Goal: Contribute content

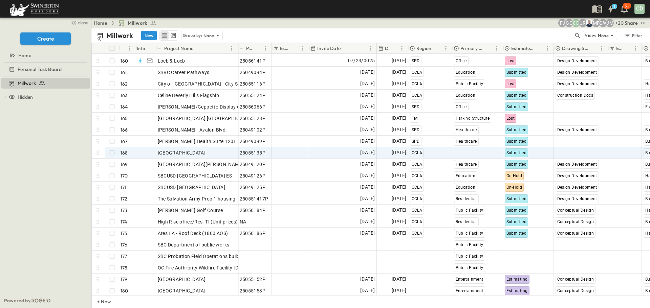
scroll to position [1834, 0]
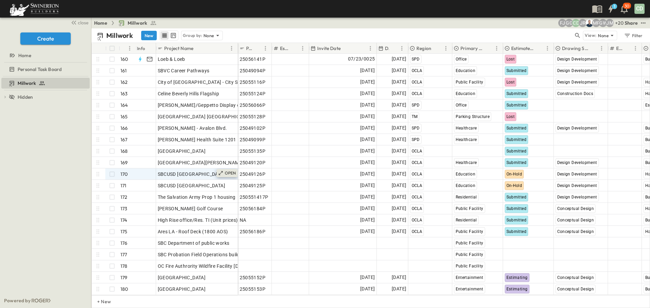
click at [147, 35] on button "New" at bounding box center [149, 35] width 16 height 9
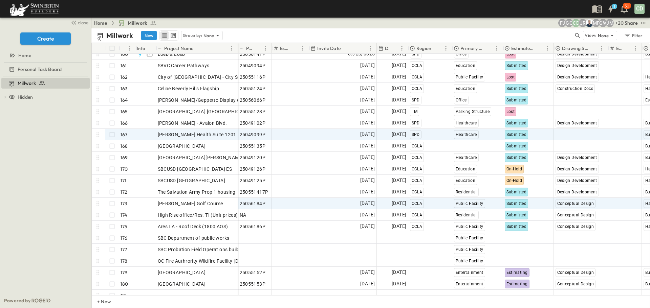
scroll to position [1846, 0]
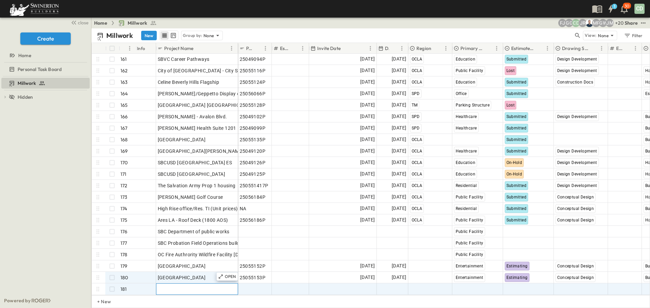
drag, startPoint x: 170, startPoint y: 280, endPoint x: 180, endPoint y: 270, distance: 14.6
click at [172, 277] on div "[GEOGRAPHIC_DATA] Adaptive Reuse (on hold pending owner) 159 OPEN [GEOGRAPHIC_D…" at bounding box center [165, 162] width 146 height 265
type input "**********"
click at [253, 286] on span "Add P-Code" at bounding box center [253, 289] width 26 height 7
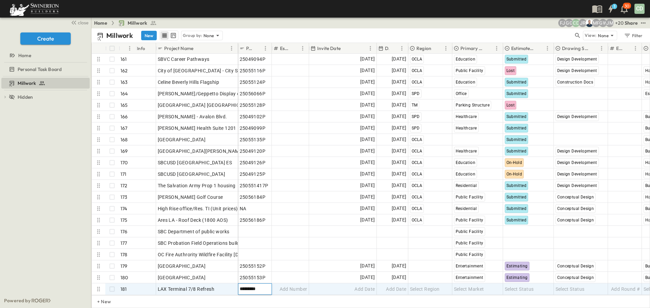
type input "*********"
click at [369, 284] on div "Add Date" at bounding box center [342, 289] width 67 height 11
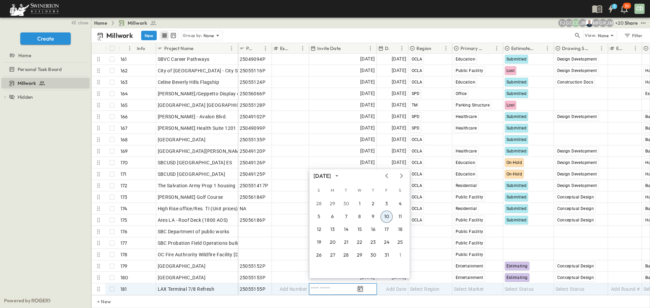
click at [364, 285] on button "Tracking Date Menu" at bounding box center [360, 289] width 8 height 8
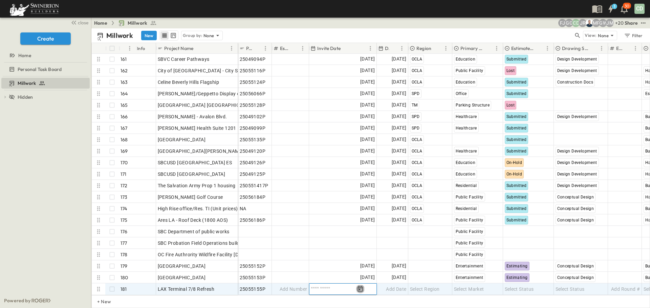
click at [363, 286] on icon "Tracking Date Menu" at bounding box center [360, 289] width 7 height 7
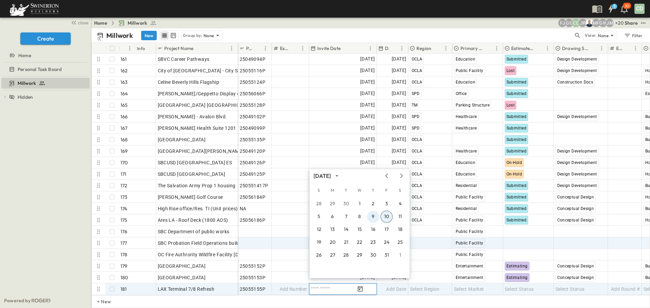
click at [374, 214] on button "9" at bounding box center [373, 217] width 12 height 12
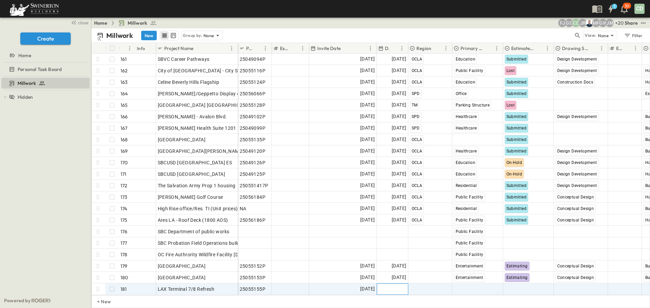
click at [404, 284] on div "Add Date" at bounding box center [392, 289] width 31 height 11
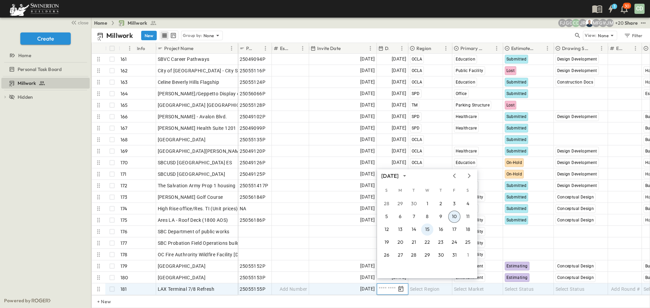
click at [427, 230] on button "15" at bounding box center [427, 230] width 12 height 12
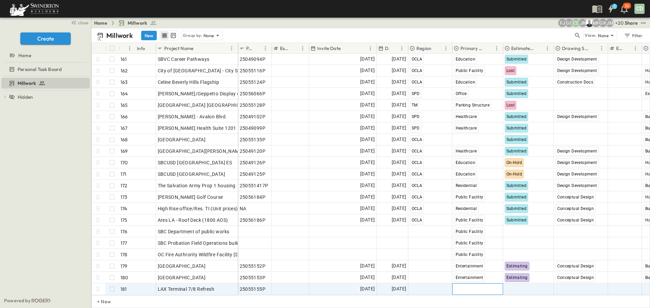
click at [470, 286] on span "Select Market" at bounding box center [469, 289] width 30 height 7
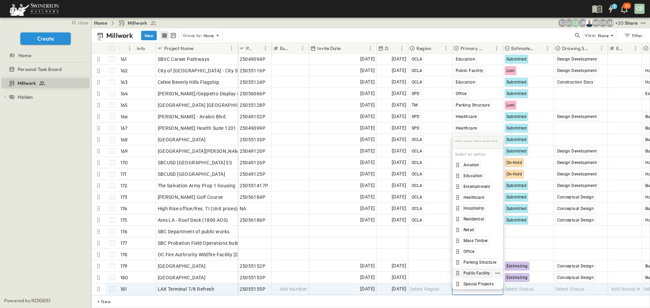
click at [484, 271] on span "Public Facility" at bounding box center [476, 273] width 27 height 5
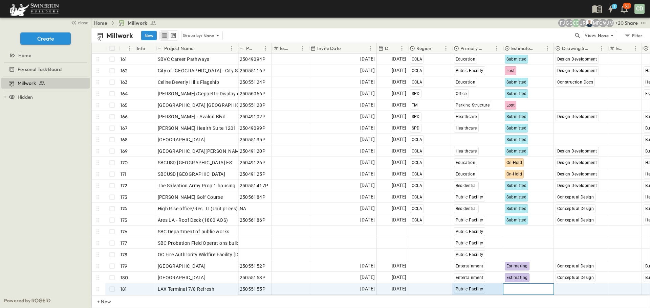
click at [526, 286] on span "Select Status" at bounding box center [518, 289] width 29 height 7
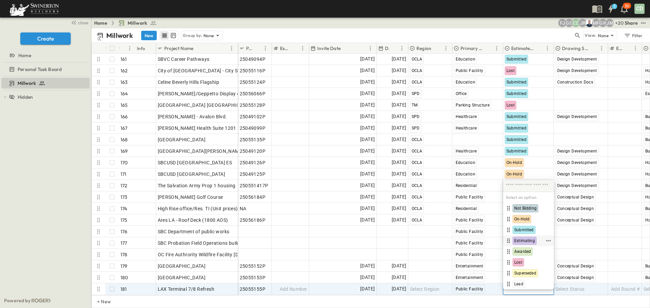
click at [527, 239] on span "Estimating" at bounding box center [524, 240] width 21 height 5
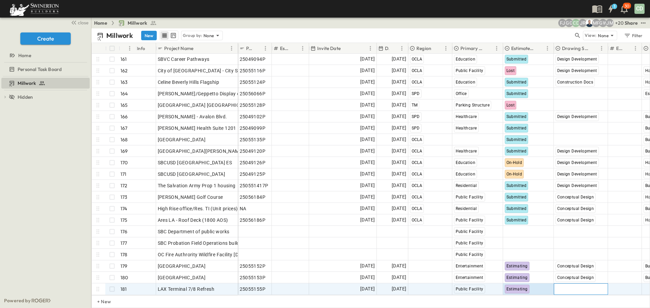
click at [566, 286] on span "Select Status" at bounding box center [569, 289] width 29 height 7
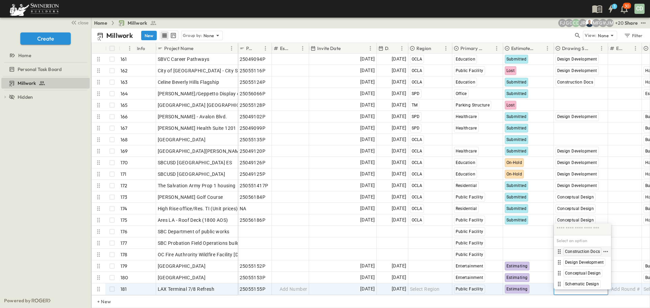
click at [585, 252] on span "Construction Docs" at bounding box center [582, 251] width 35 height 5
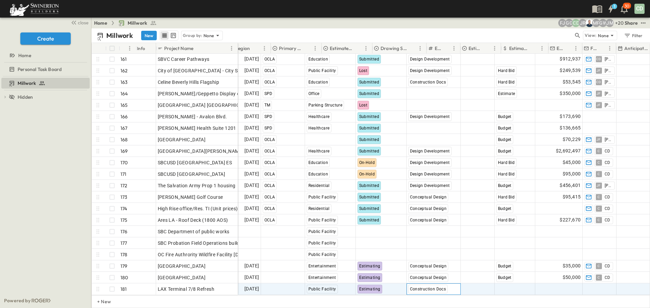
scroll to position [1846, 181]
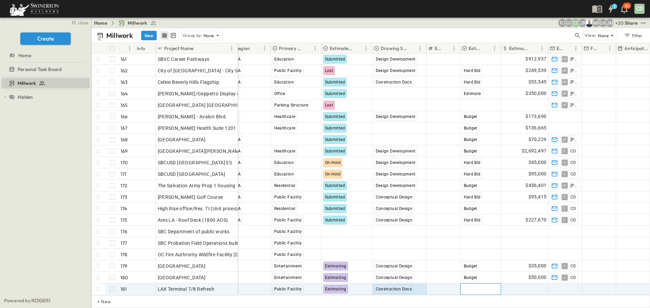
click at [473, 287] on span "Select Bid Type" at bounding box center [478, 289] width 33 height 7
type input "*"
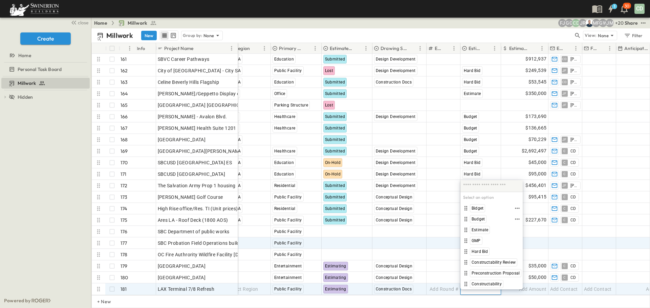
drag, startPoint x: 478, startPoint y: 219, endPoint x: 442, endPoint y: 234, distance: 40.2
click at [478, 218] on span "Budget" at bounding box center [477, 219] width 13 height 5
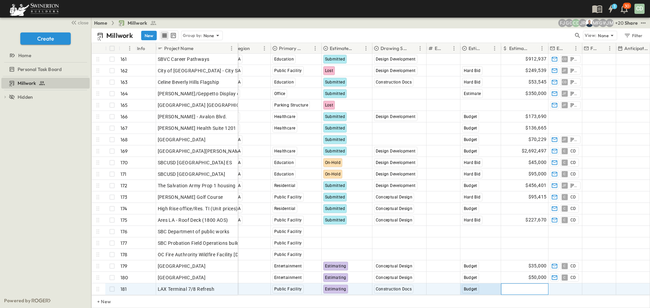
click at [536, 286] on span "Add Amount" at bounding box center [533, 289] width 28 height 7
type input "*"
type input "******"
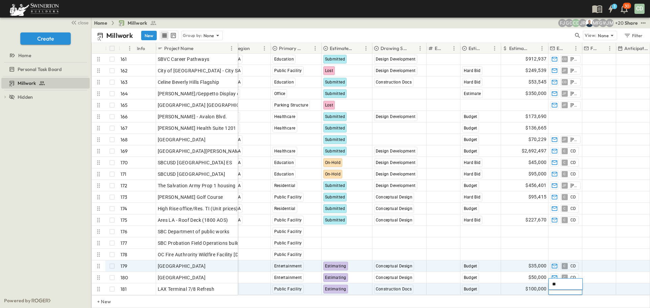
type input "**"
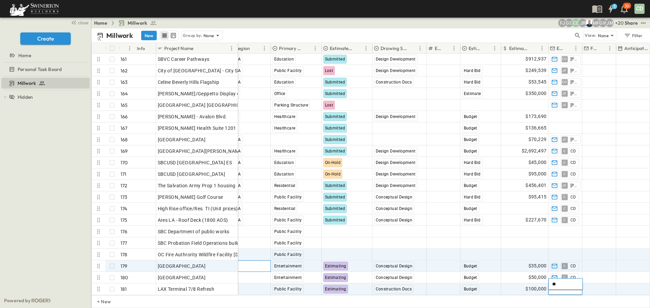
drag, startPoint x: 258, startPoint y: 264, endPoint x: 256, endPoint y: 254, distance: 10.0
click at [258, 264] on span "Select Region" at bounding box center [243, 266] width 30 height 7
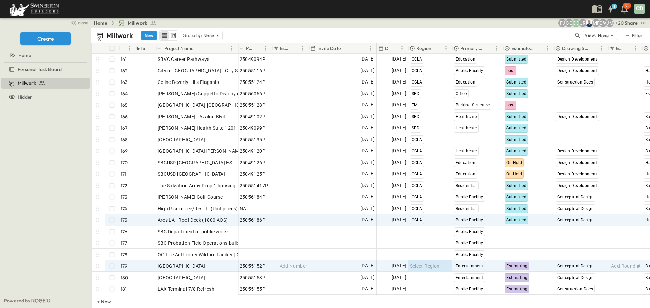
scroll to position [1846, 0]
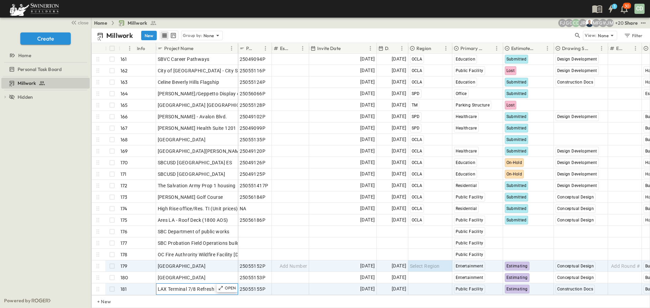
click at [227, 290] on div "OPEN LAX Terminal 7/8 Refresh" at bounding box center [197, 290] width 82 height 12
